Goal: Task Accomplishment & Management: Manage account settings

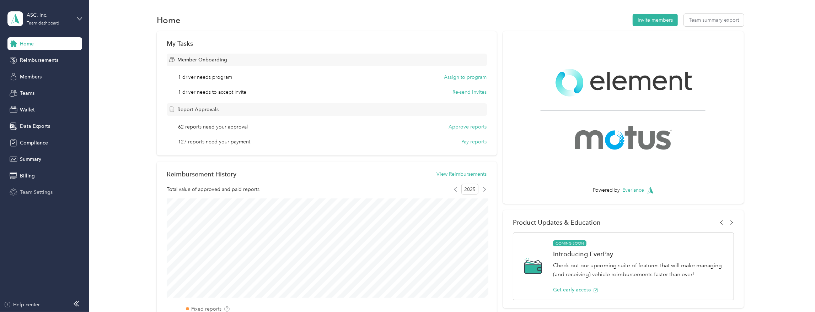
click at [40, 194] on span "Team Settings" at bounding box center [36, 192] width 33 height 7
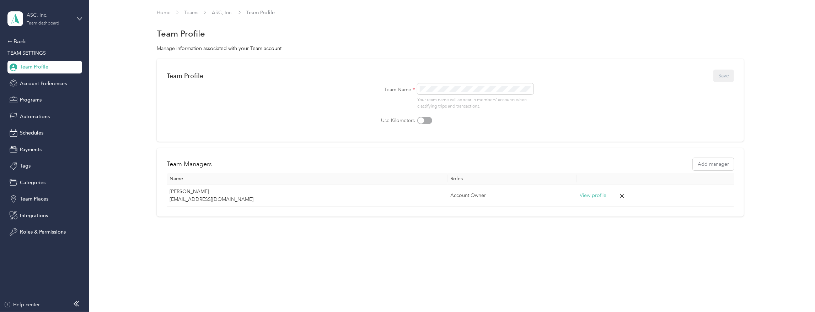
click at [68, 17] on div "ASC, Inc." at bounding box center [49, 14] width 44 height 7
click at [54, 93] on div "Log out" at bounding box center [82, 91] width 140 height 12
